Goal: Transaction & Acquisition: Purchase product/service

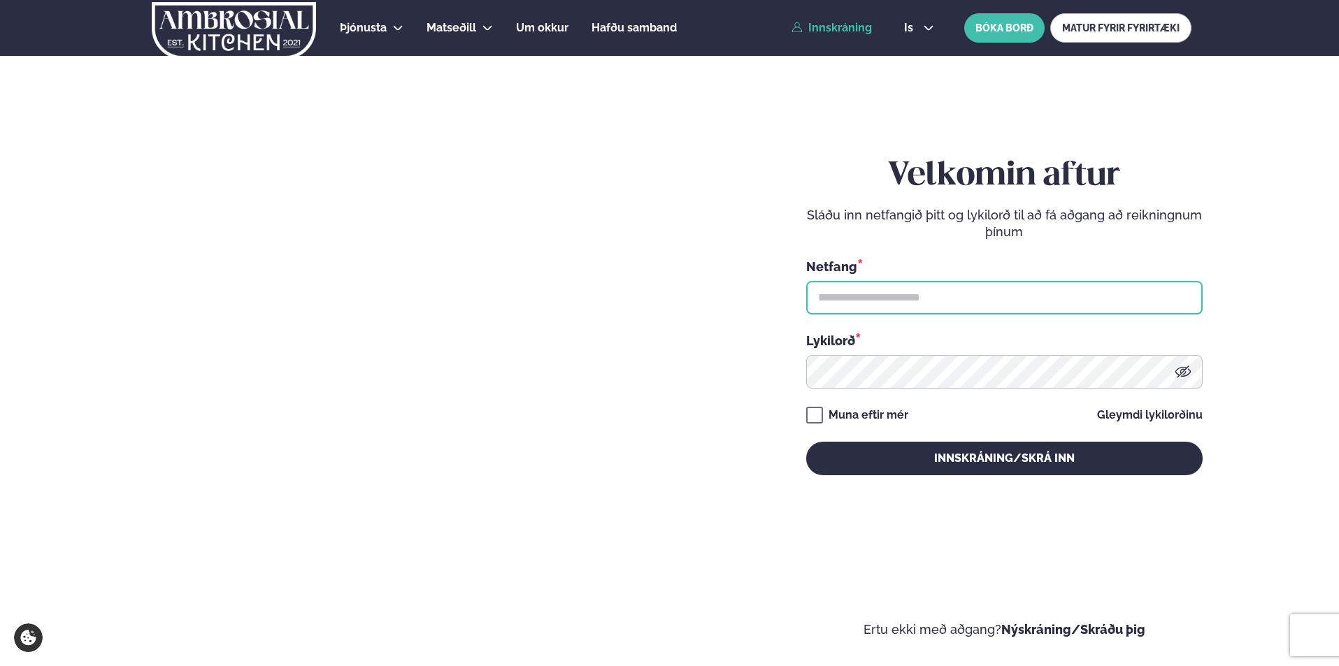
type input "**********"
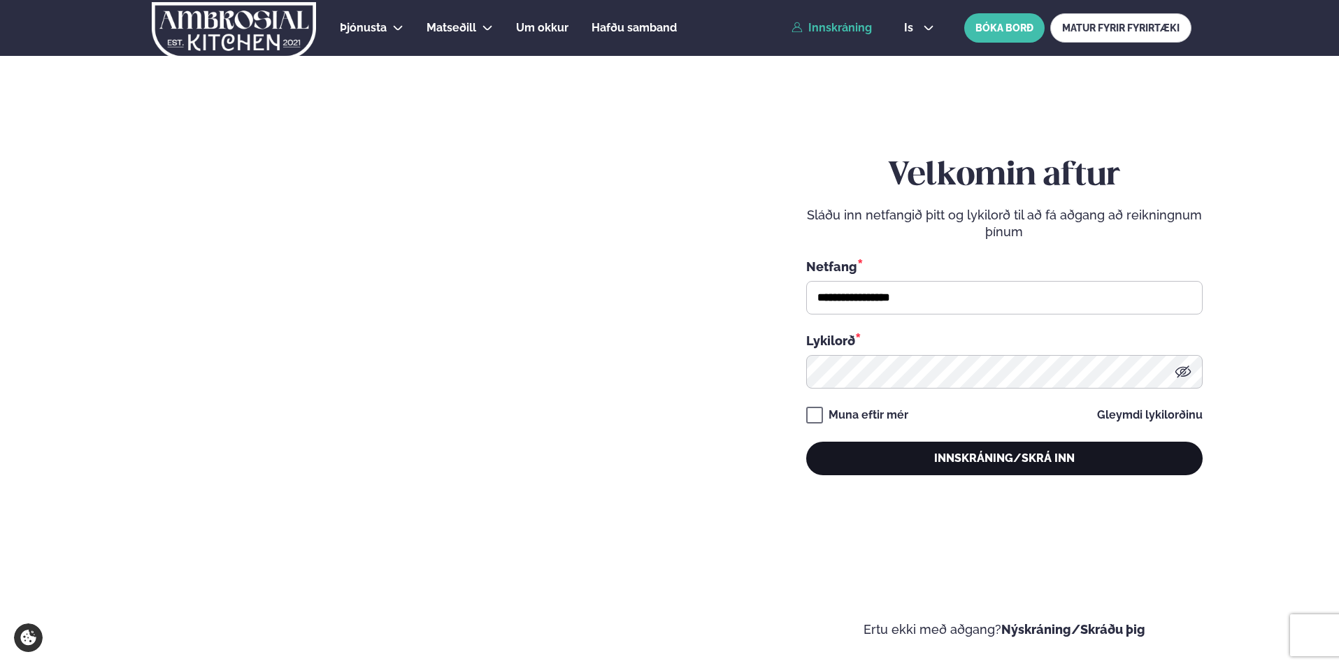
click at [919, 457] on button "Innskráning/Skrá inn" at bounding box center [1004, 459] width 396 height 34
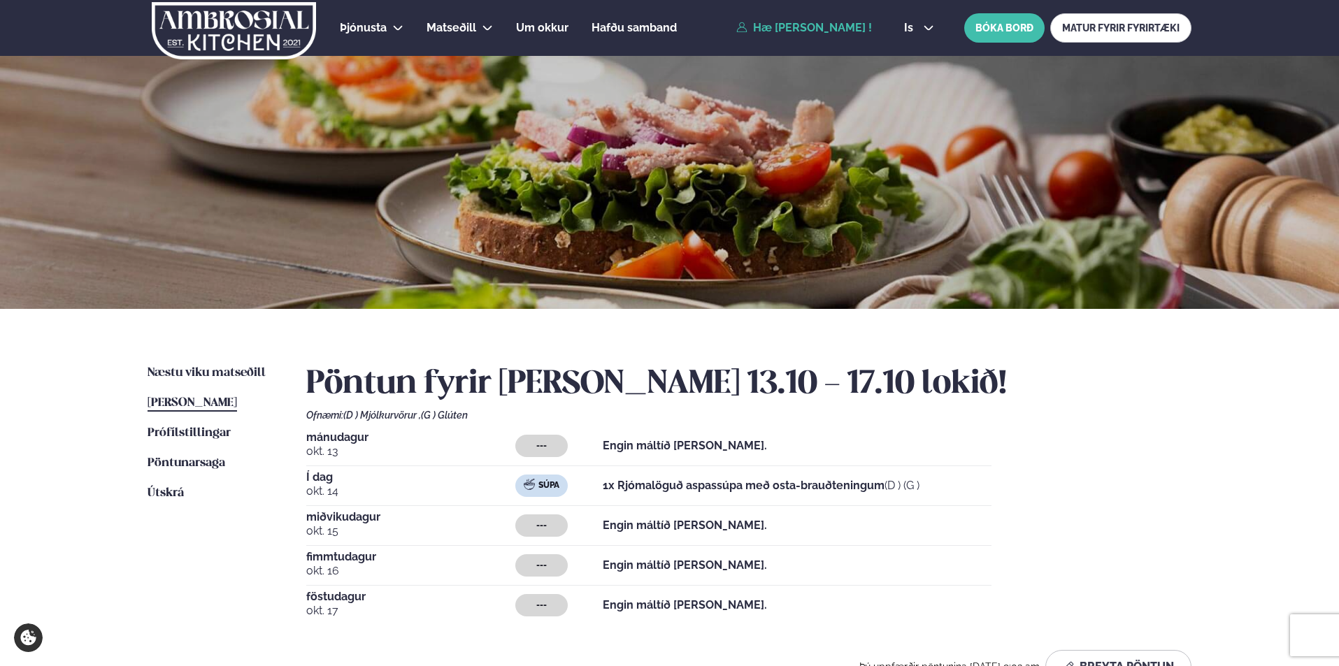
click at [230, 399] on span "[PERSON_NAME]" at bounding box center [192, 403] width 89 height 12
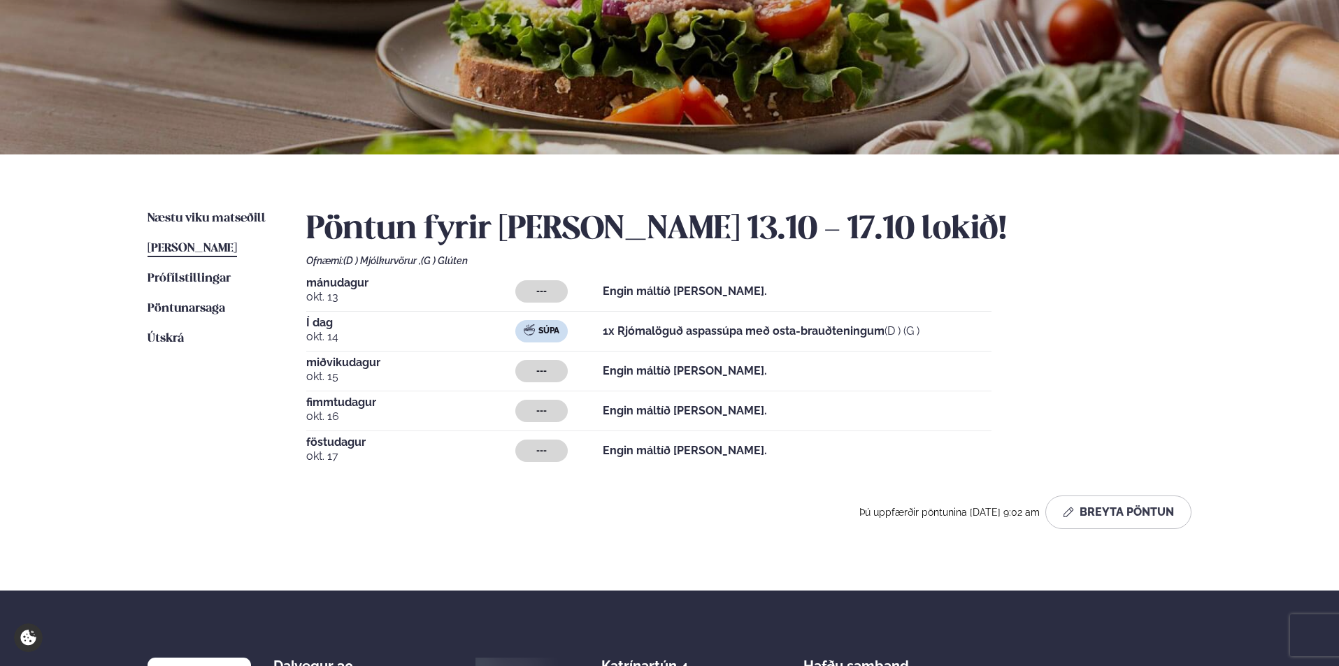
scroll to position [158, 0]
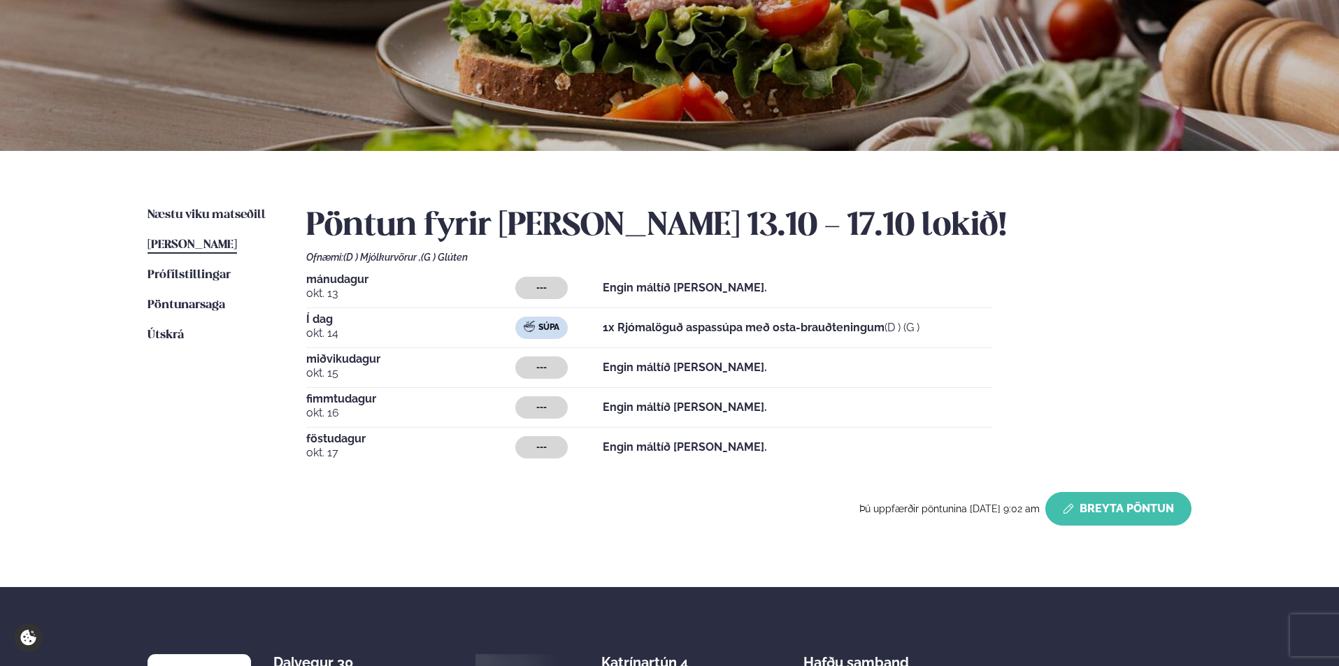
click at [1146, 510] on button "Breyta Pöntun" at bounding box center [1118, 509] width 146 height 34
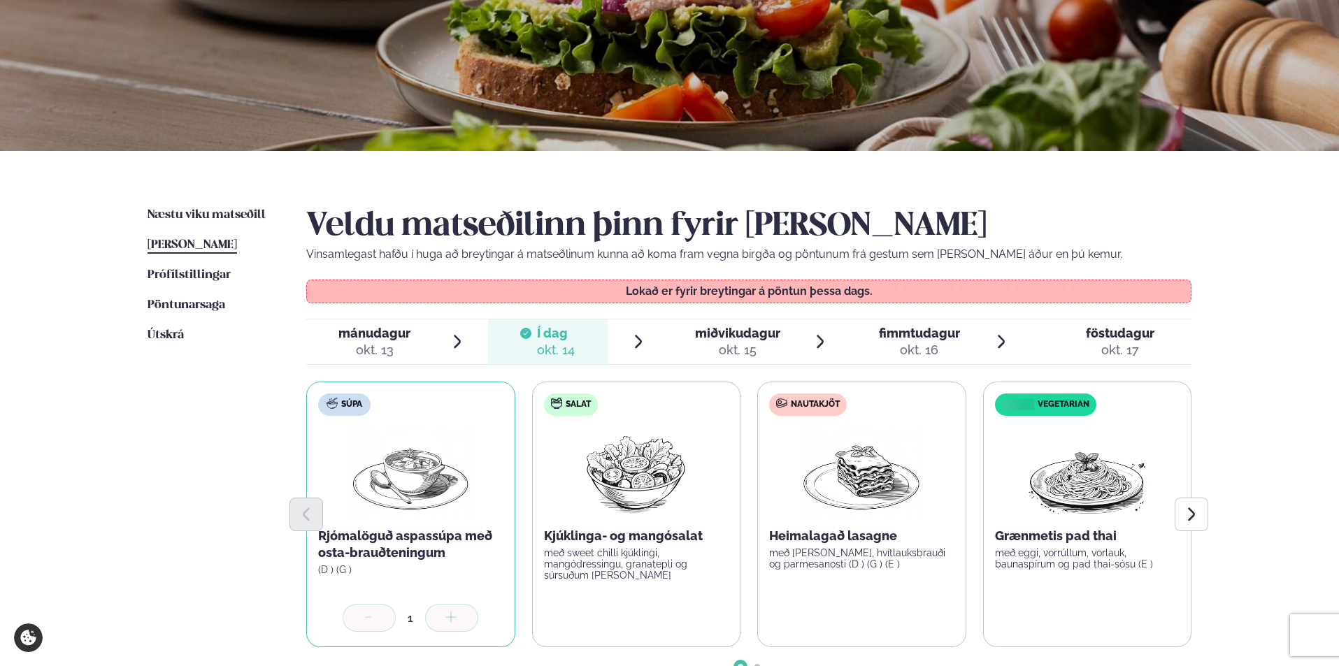
click at [725, 343] on div "okt. 15" at bounding box center [737, 350] width 85 height 17
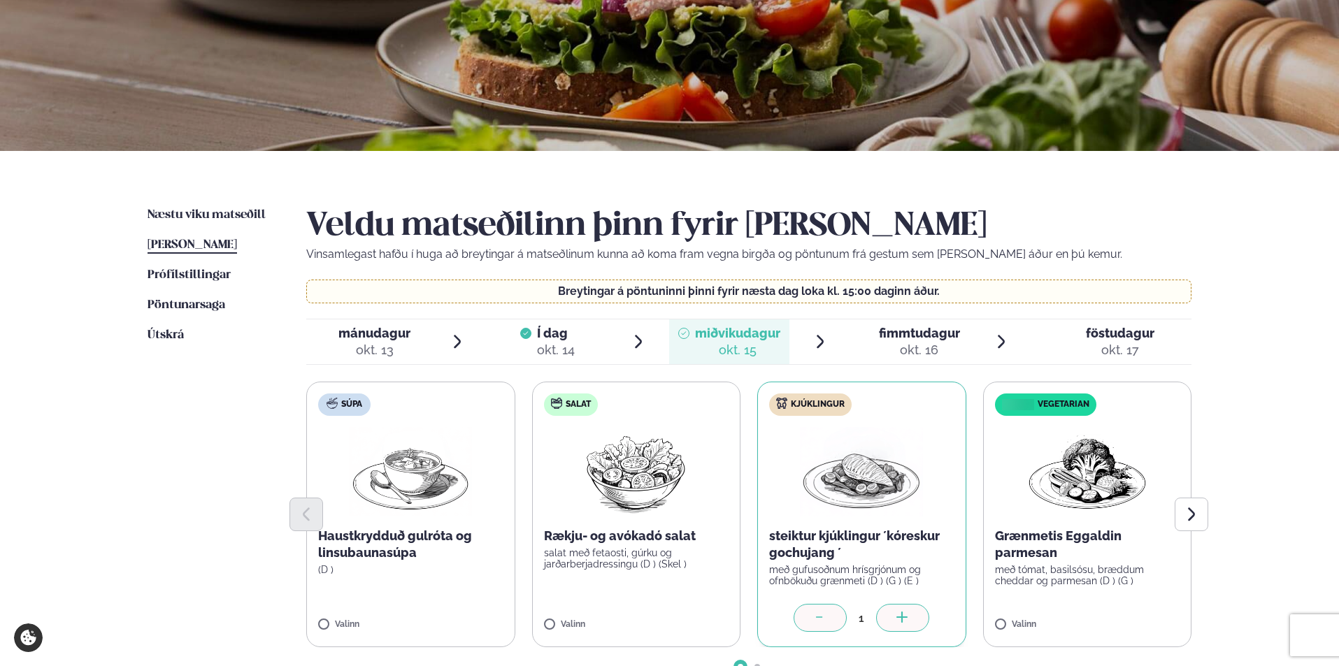
click at [918, 339] on span "fimmtudagur" at bounding box center [919, 333] width 81 height 15
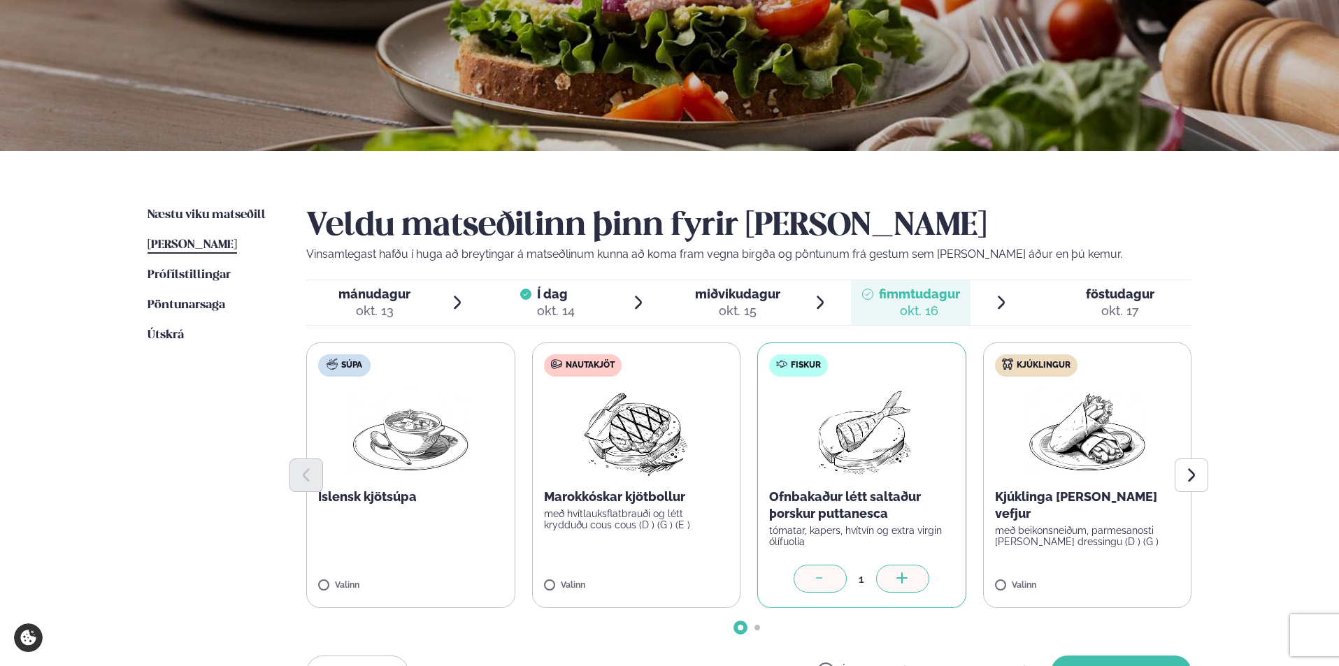
click at [1124, 298] on span "föstudagur" at bounding box center [1120, 294] width 69 height 15
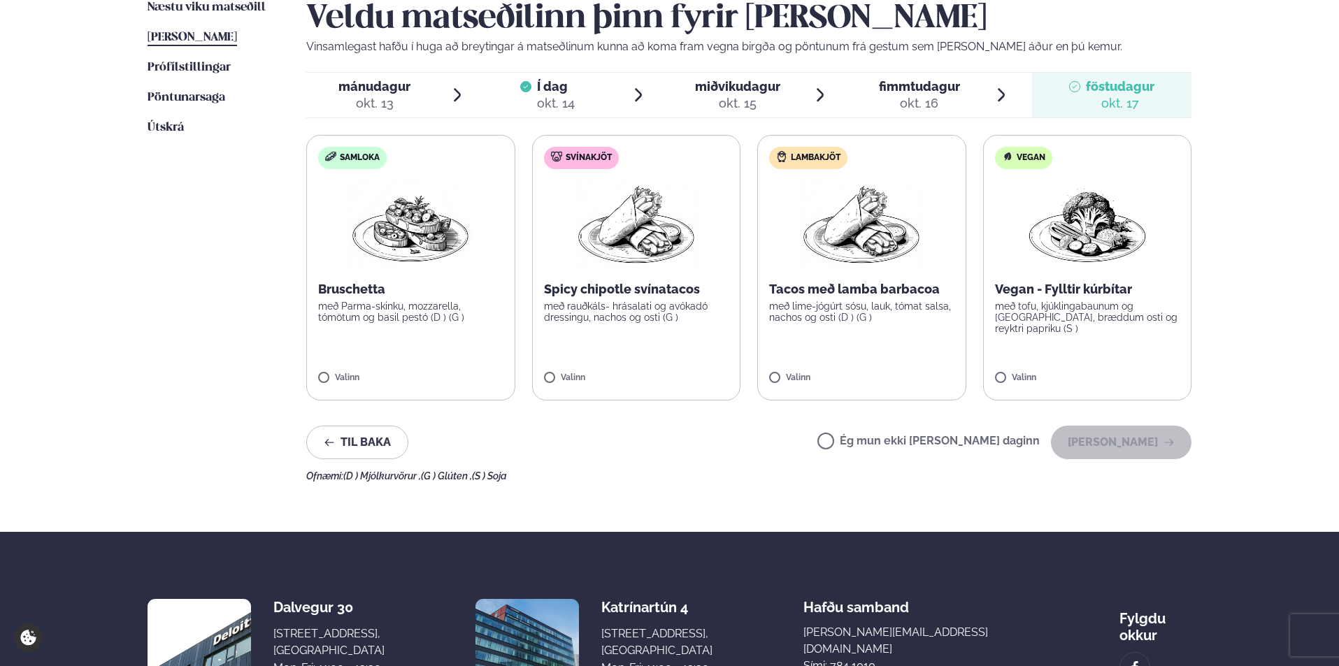
scroll to position [347, 0]
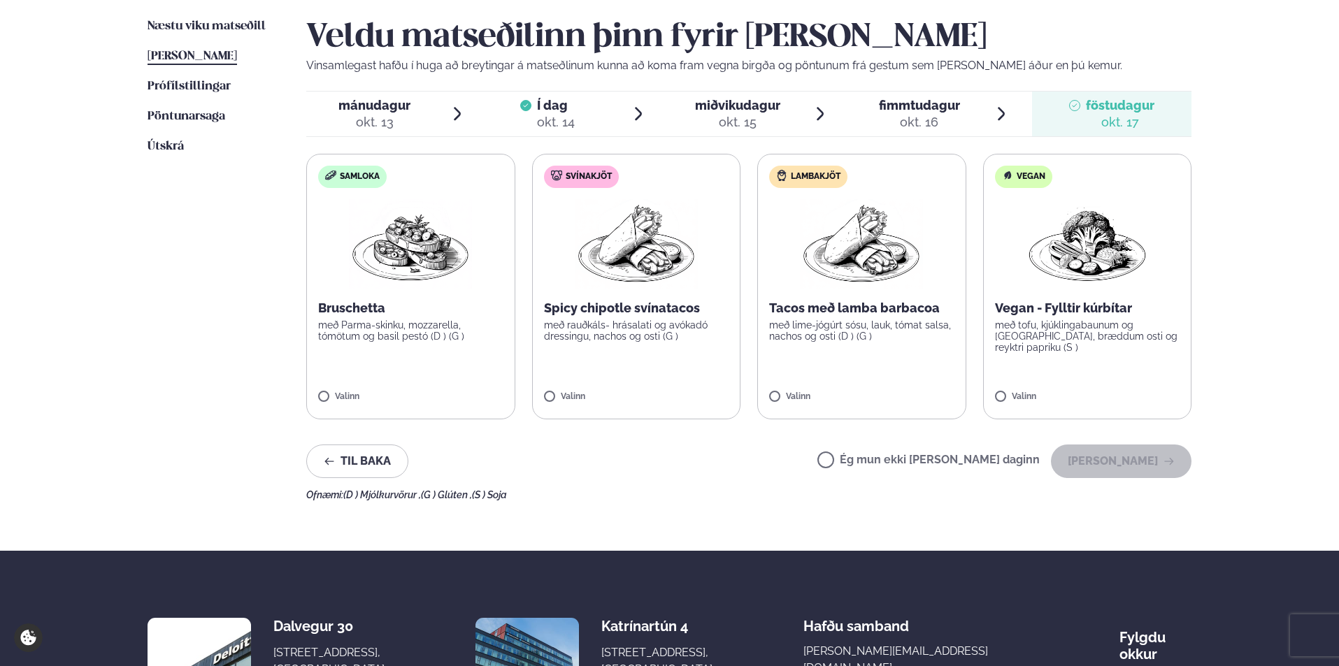
click at [962, 460] on label "Ég mun ekki [PERSON_NAME] daginn" at bounding box center [928, 461] width 222 height 15
click at [1095, 456] on button "[PERSON_NAME]" at bounding box center [1121, 462] width 141 height 34
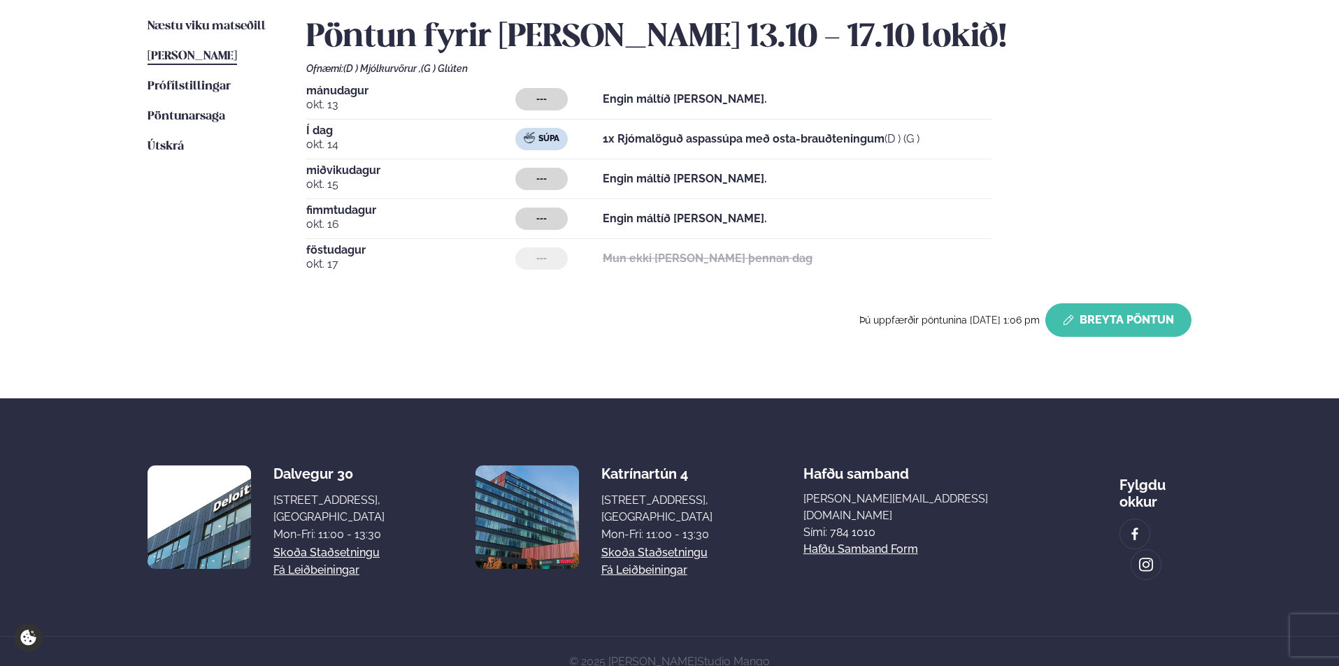
click at [1163, 328] on button "Breyta Pöntun" at bounding box center [1118, 320] width 146 height 34
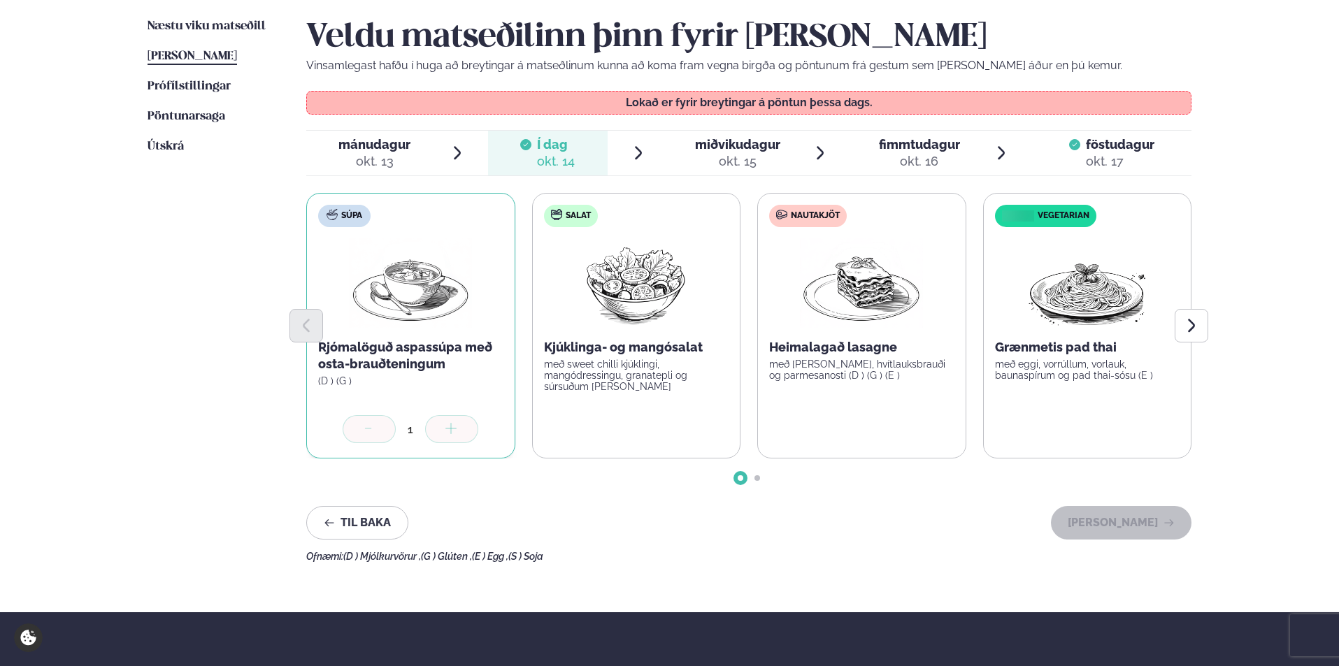
click at [705, 132] on span "miðvikudagur mið. [DATE]" at bounding box center [729, 153] width 120 height 45
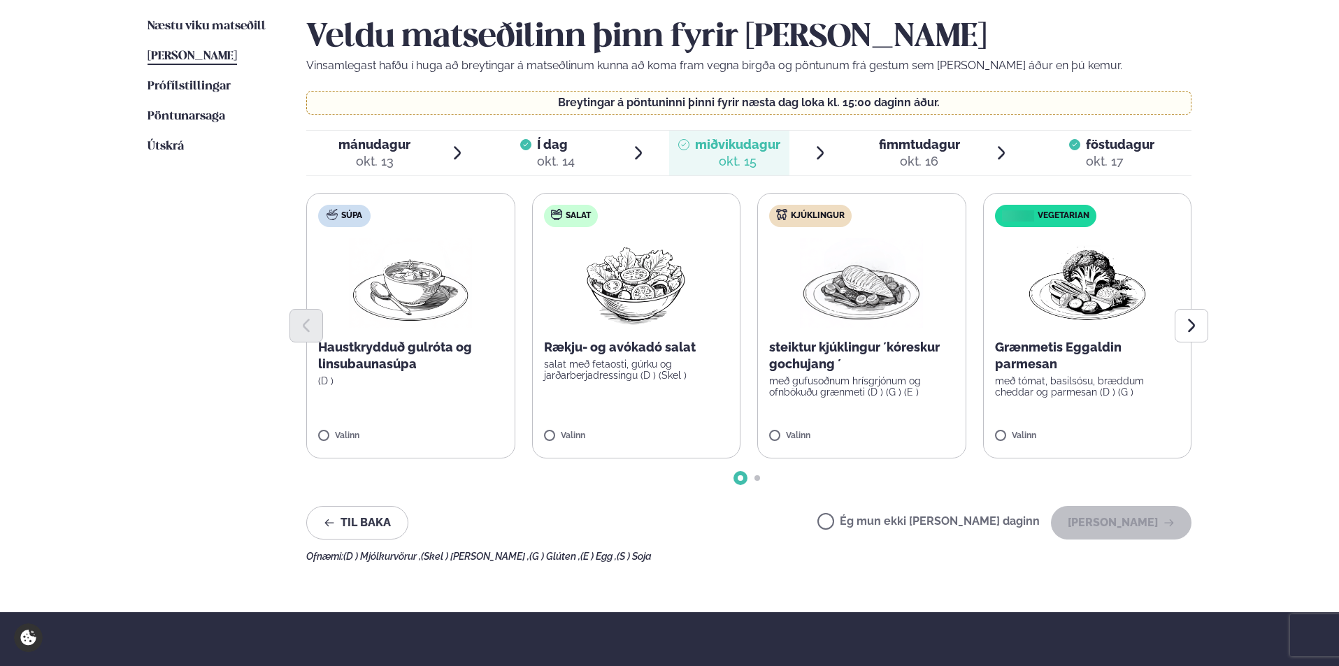
click at [776, 431] on label "Kjúklingur steiktur kjúklingur ´kóreskur gochujang ´ með gufusoðnum hrísgrjónum…" at bounding box center [861, 326] width 209 height 266
click at [1112, 519] on button "[PERSON_NAME]" at bounding box center [1121, 523] width 141 height 34
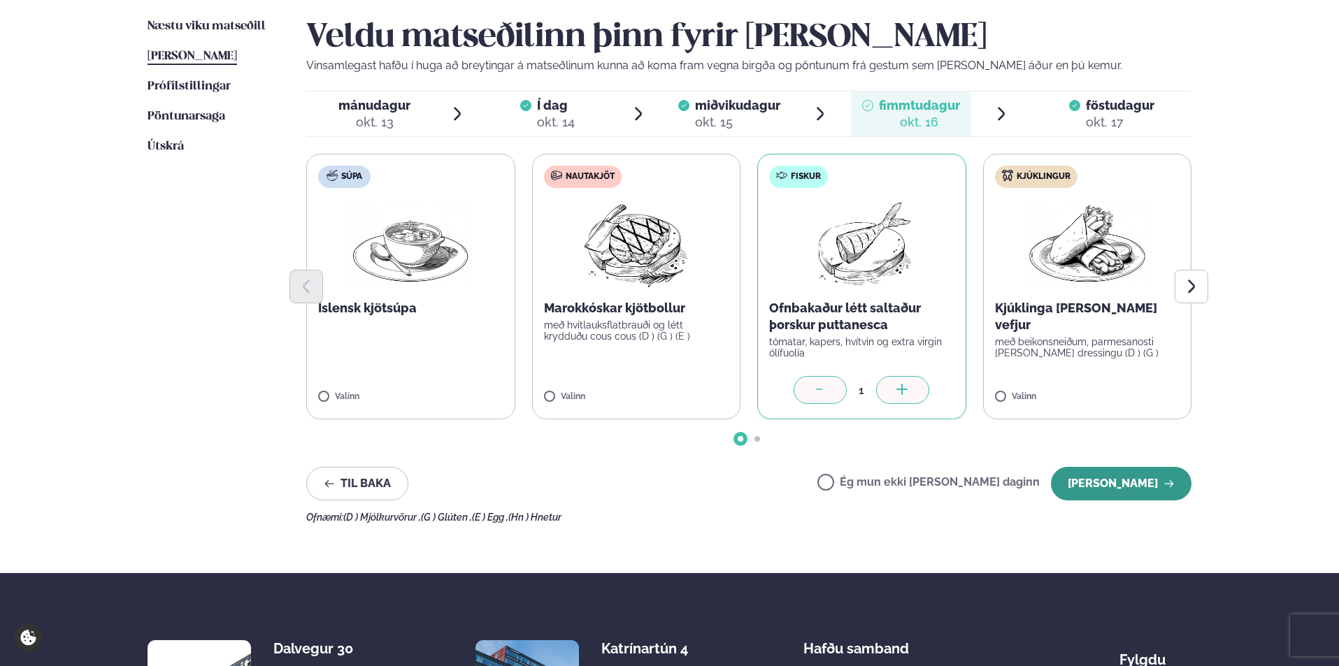
click at [1110, 487] on button "[PERSON_NAME]" at bounding box center [1121, 484] width 141 height 34
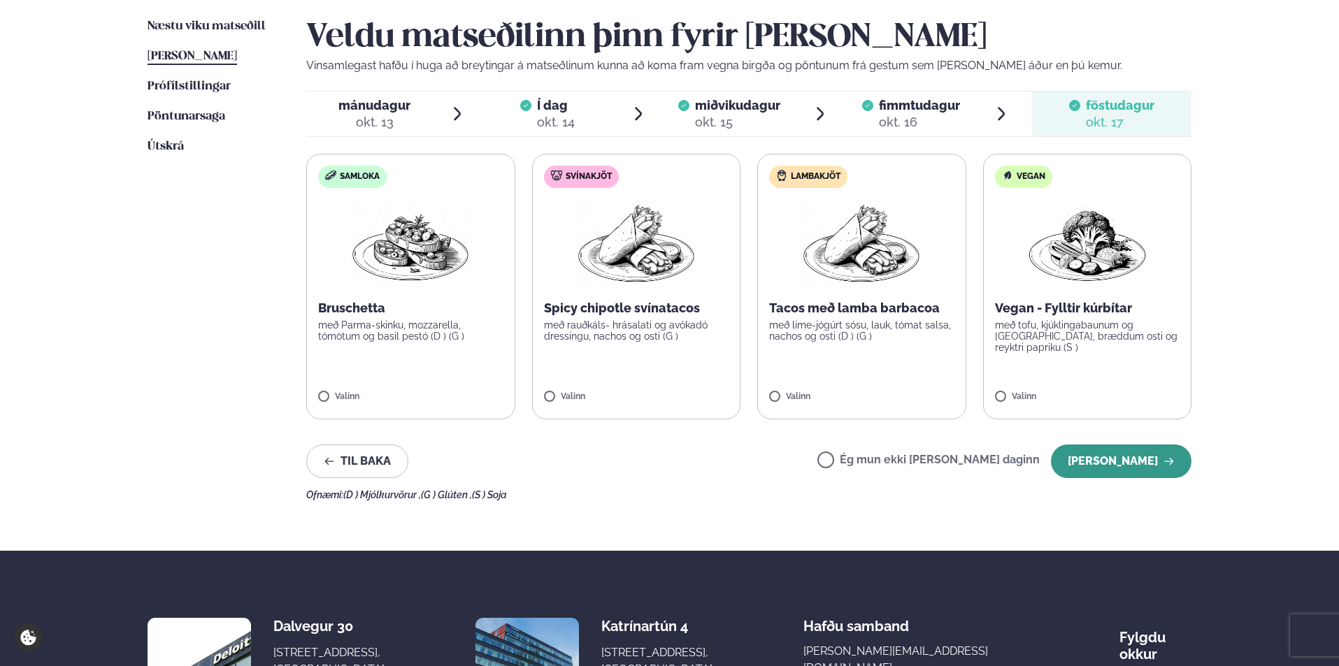
click at [1114, 467] on button "[PERSON_NAME]" at bounding box center [1121, 462] width 141 height 34
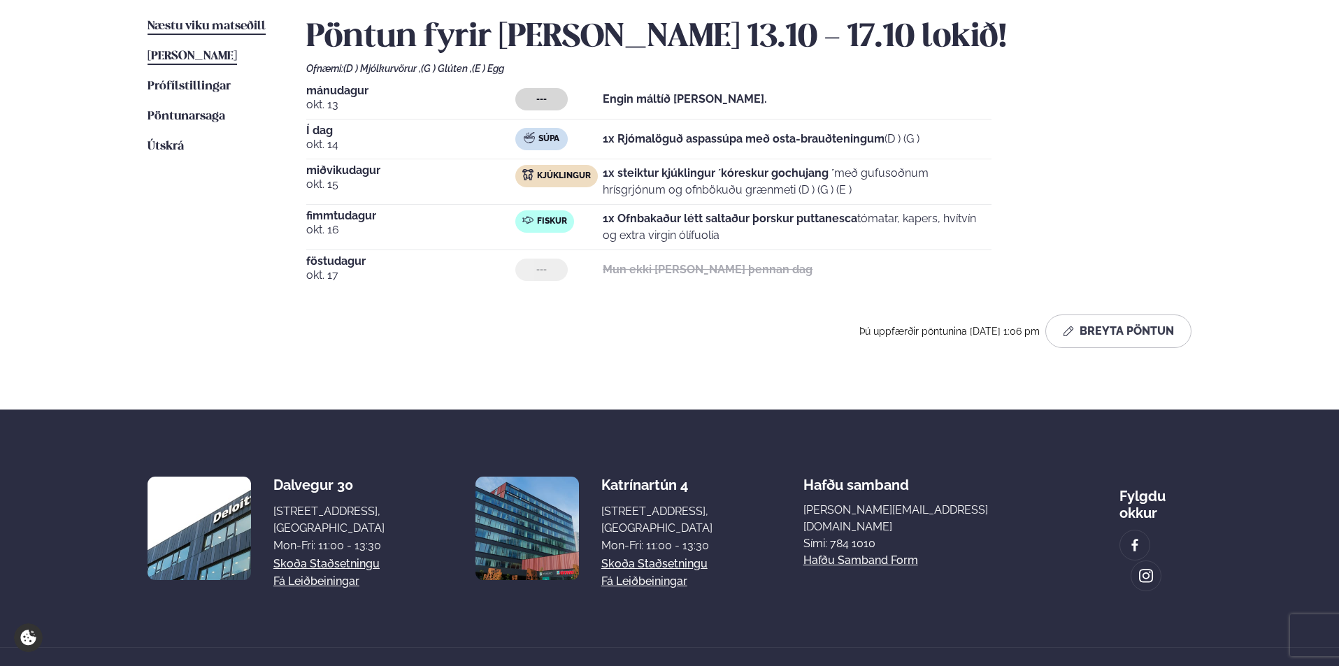
click at [203, 24] on span "Næstu viku matseðill" at bounding box center [207, 26] width 118 height 12
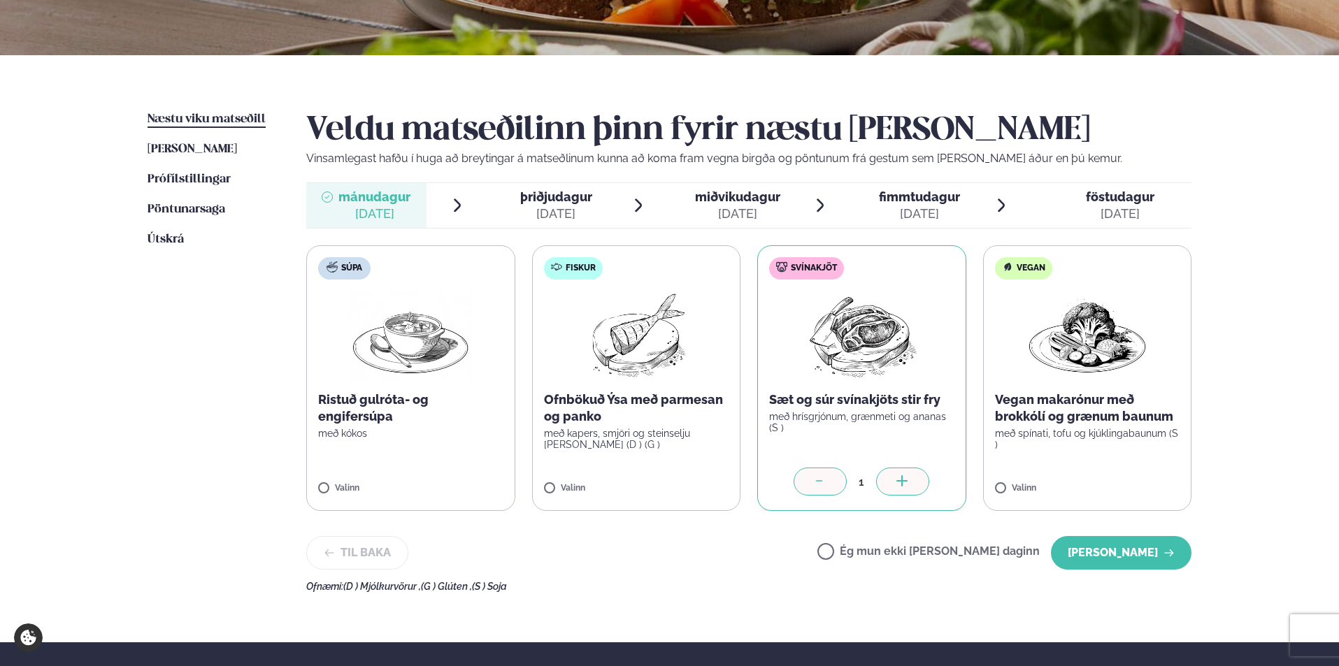
scroll to position [265, 0]
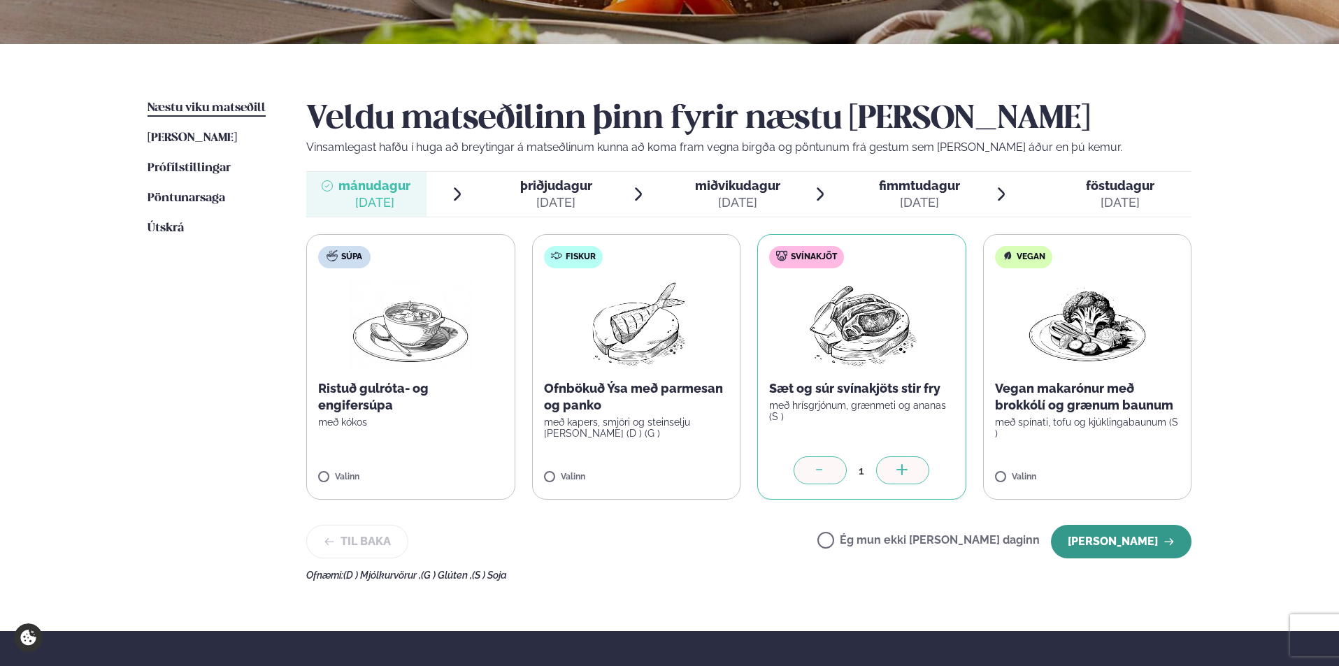
click at [1137, 547] on button "[PERSON_NAME]" at bounding box center [1121, 542] width 141 height 34
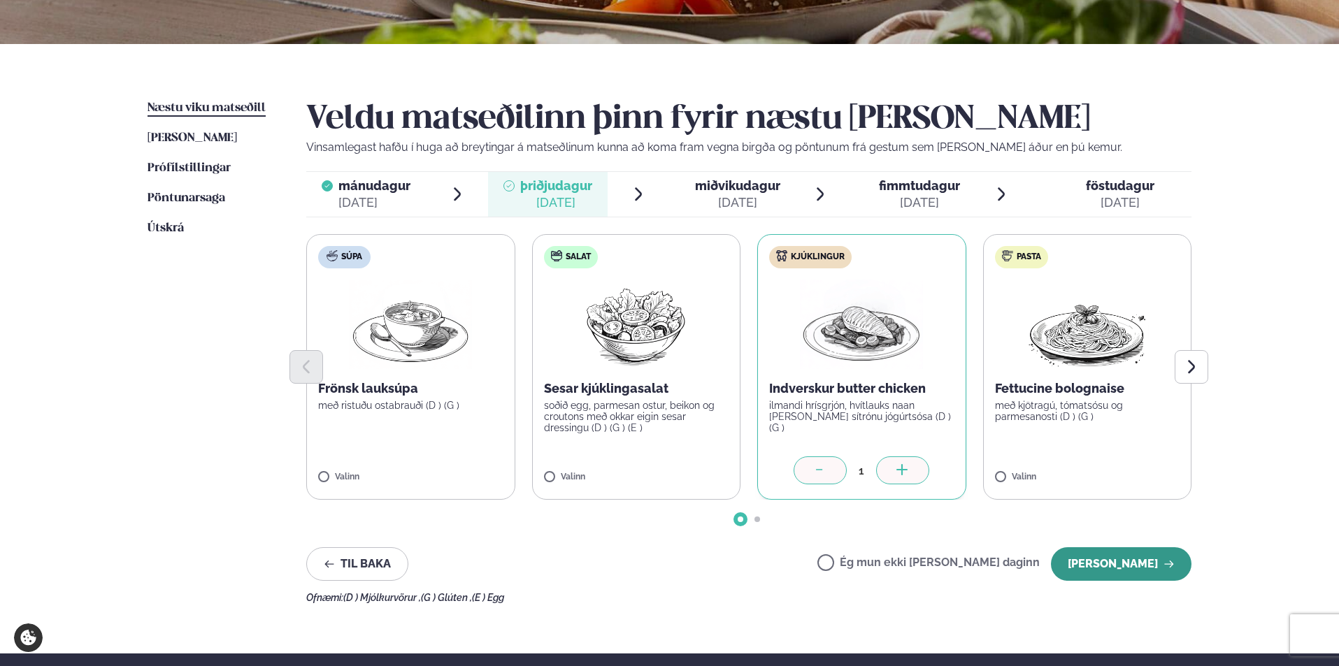
click at [1100, 564] on button "[PERSON_NAME]" at bounding box center [1121, 564] width 141 height 34
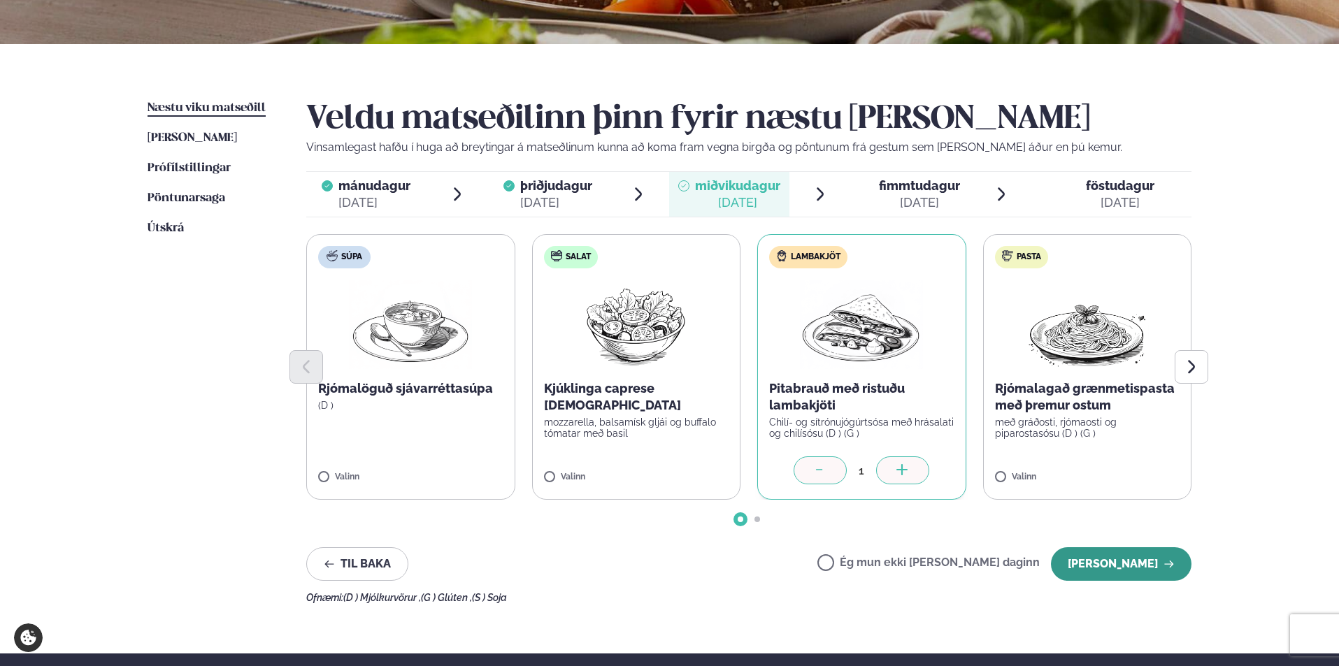
click at [1118, 571] on button "[PERSON_NAME]" at bounding box center [1121, 564] width 141 height 34
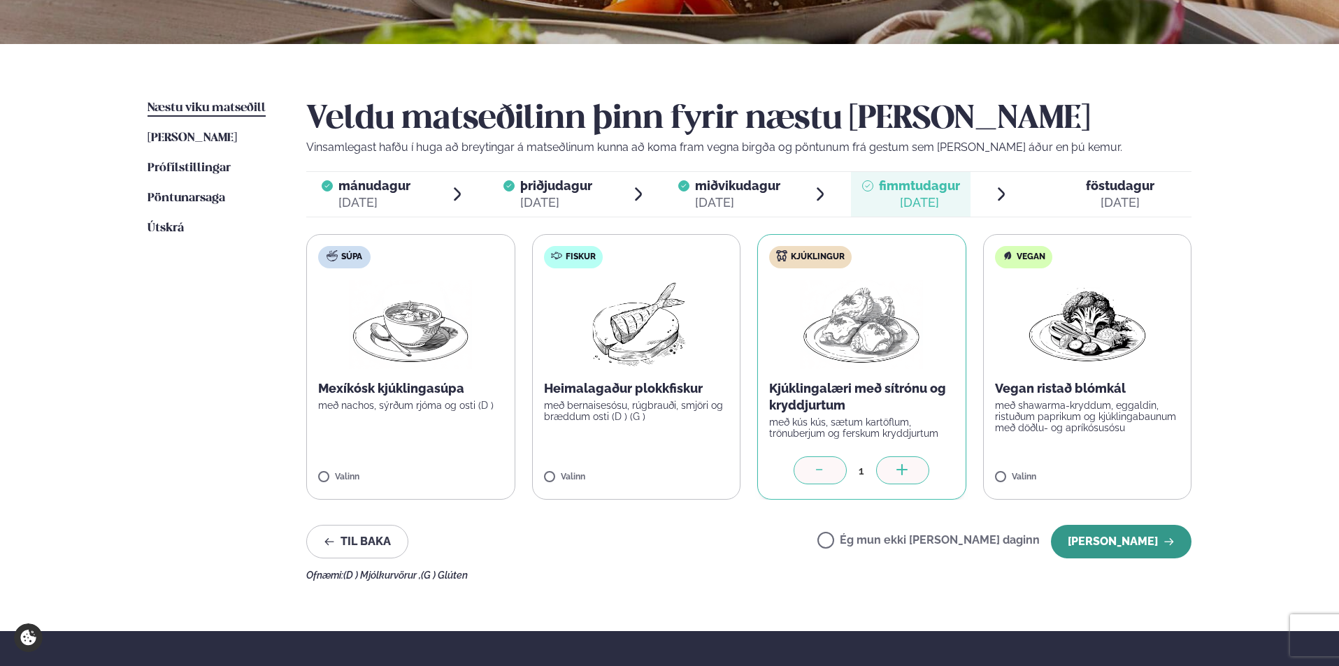
click at [1119, 548] on button "[PERSON_NAME]" at bounding box center [1121, 542] width 141 height 34
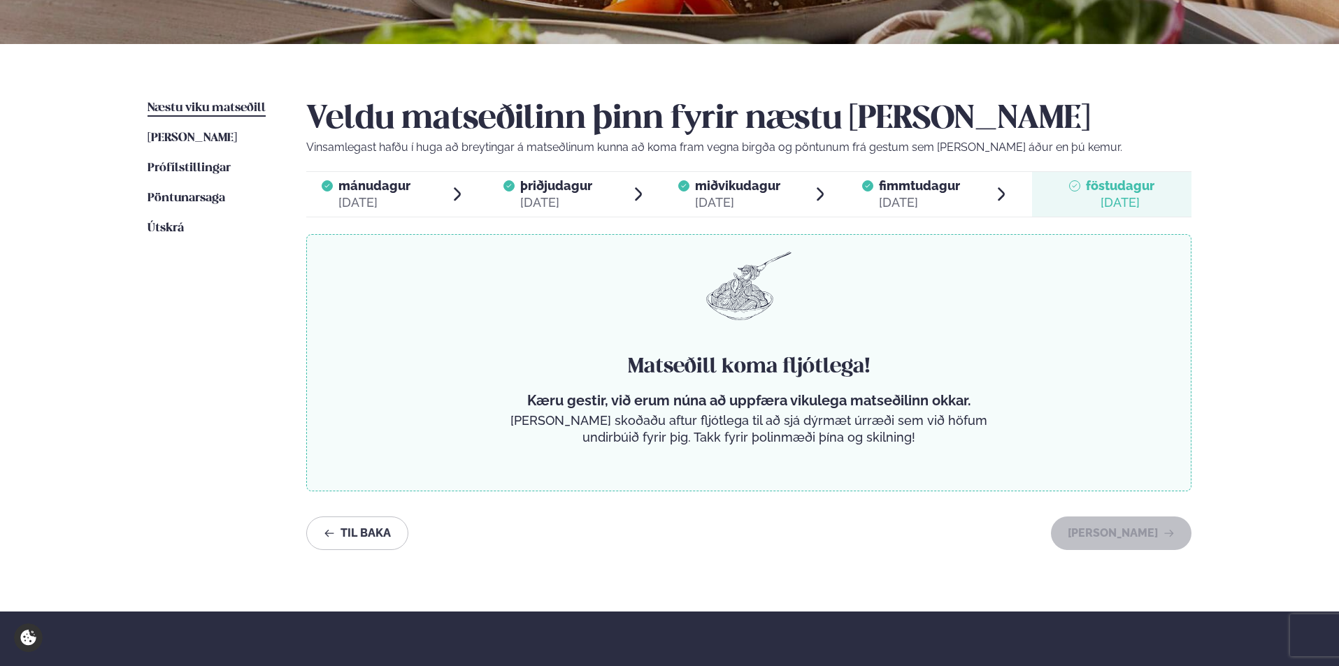
drag, startPoint x: 815, startPoint y: 543, endPoint x: 779, endPoint y: 543, distance: 36.4
click at [815, 543] on div "Til baka [PERSON_NAME]" at bounding box center [748, 534] width 885 height 34
